Goal: Contribute content

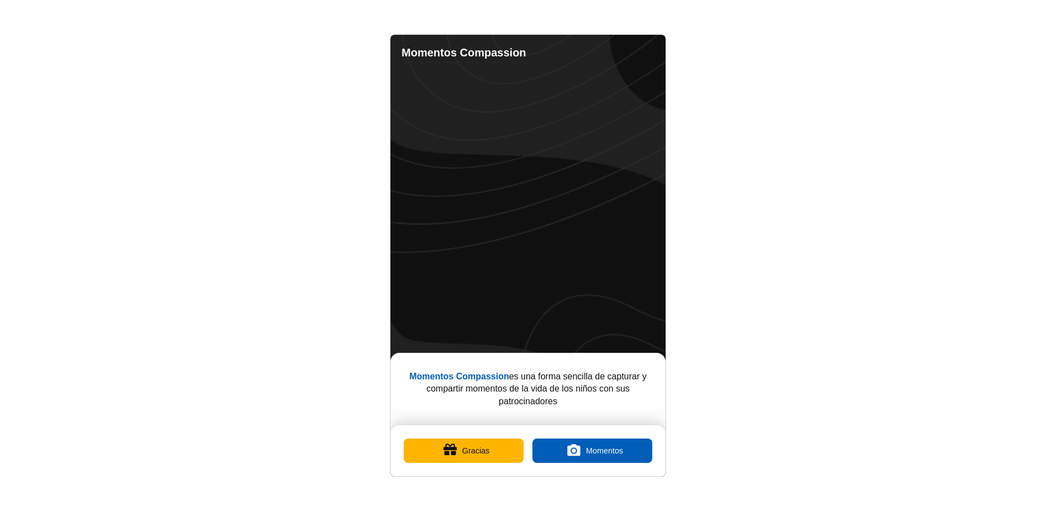
click at [494, 449] on button "Gracias" at bounding box center [464, 450] width 120 height 24
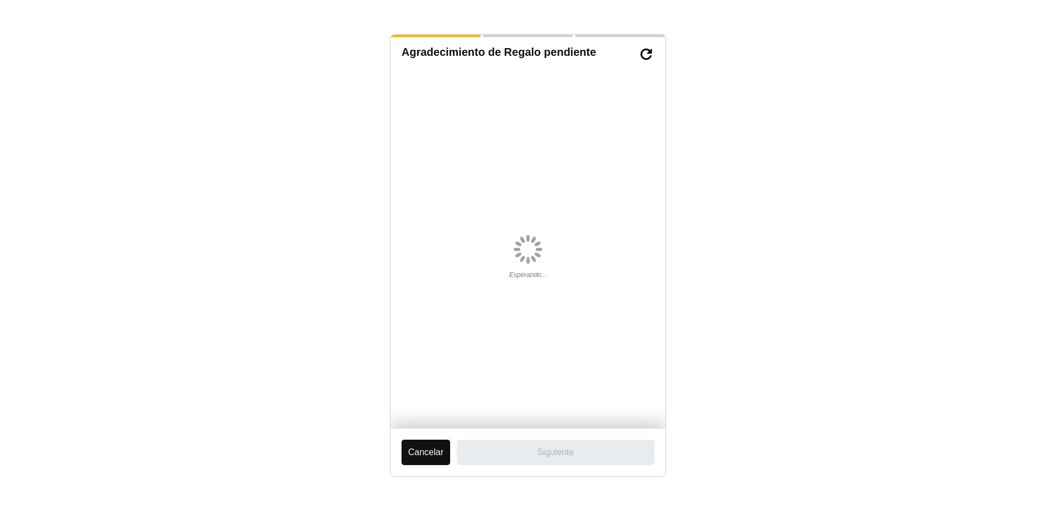
click at [418, 456] on button "Cancelar" at bounding box center [426, 451] width 49 height 25
